Goal: Information Seeking & Learning: Understand process/instructions

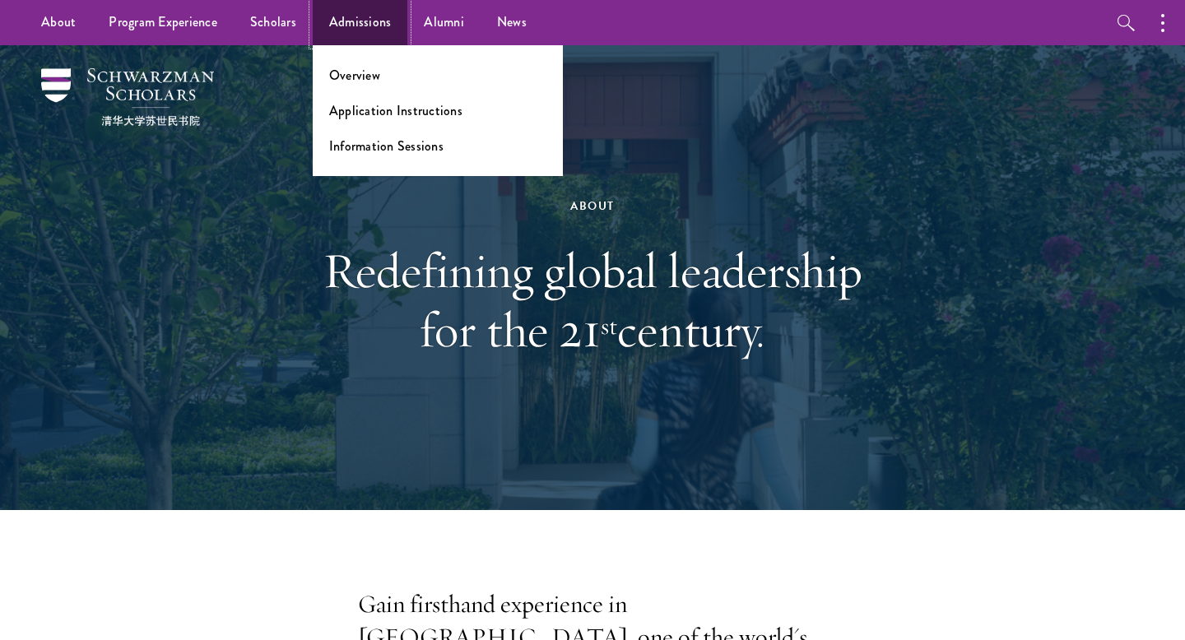
click at [326, 32] on link "Admissions" at bounding box center [360, 22] width 95 height 45
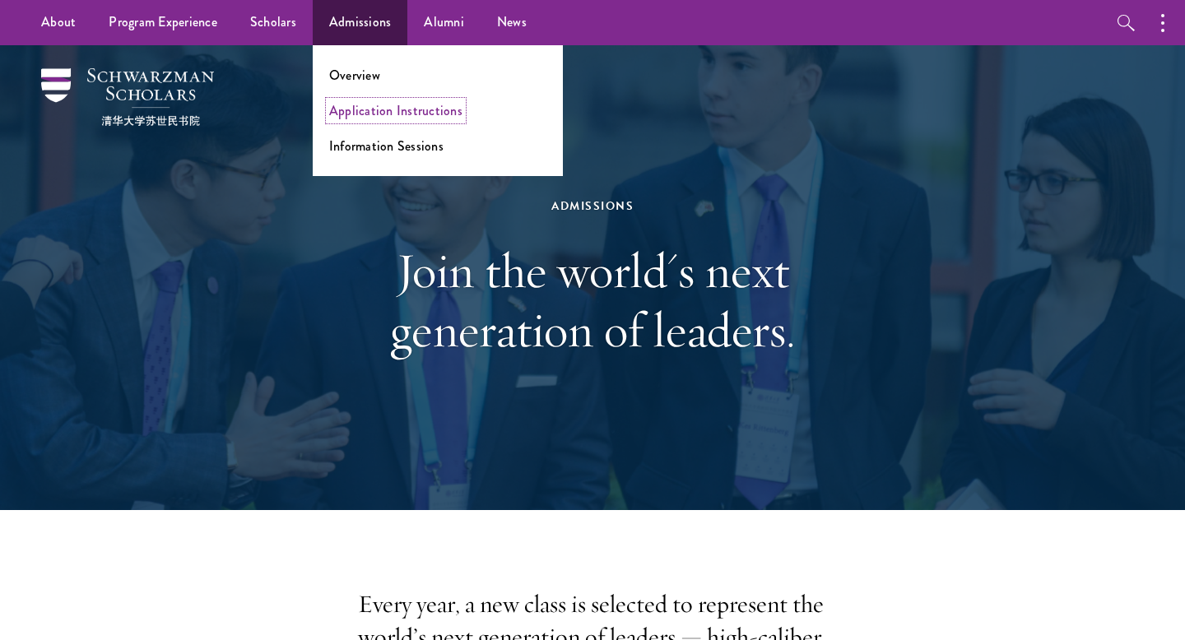
click at [357, 115] on link "Application Instructions" at bounding box center [395, 110] width 133 height 19
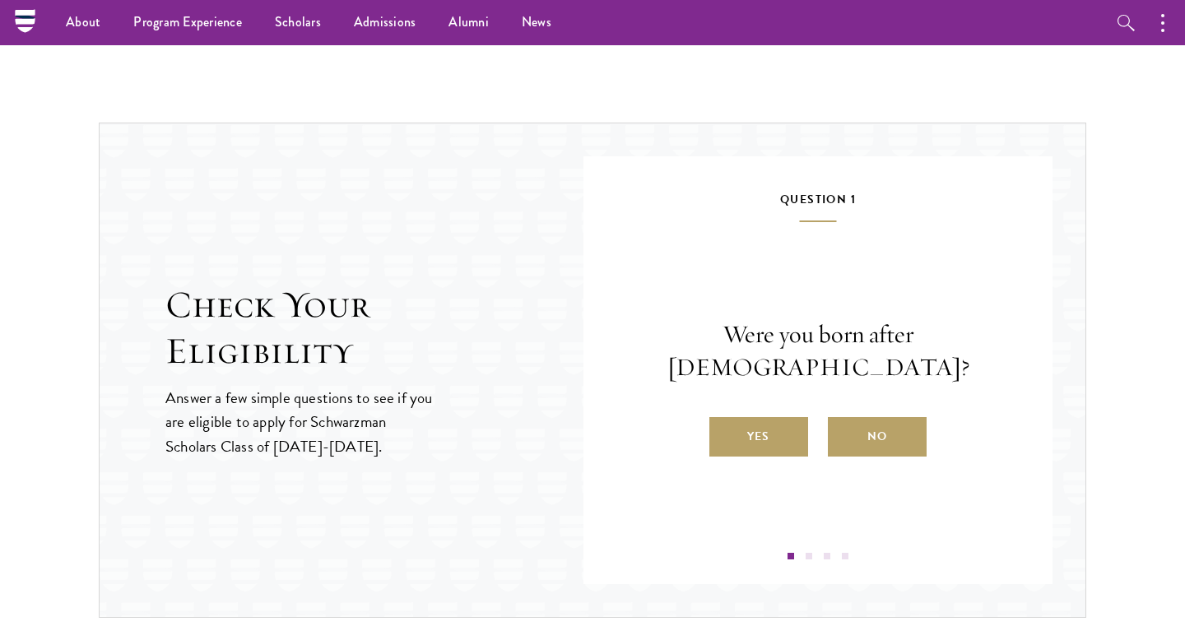
scroll to position [1614, 0]
